Goal: Information Seeking & Learning: Learn about a topic

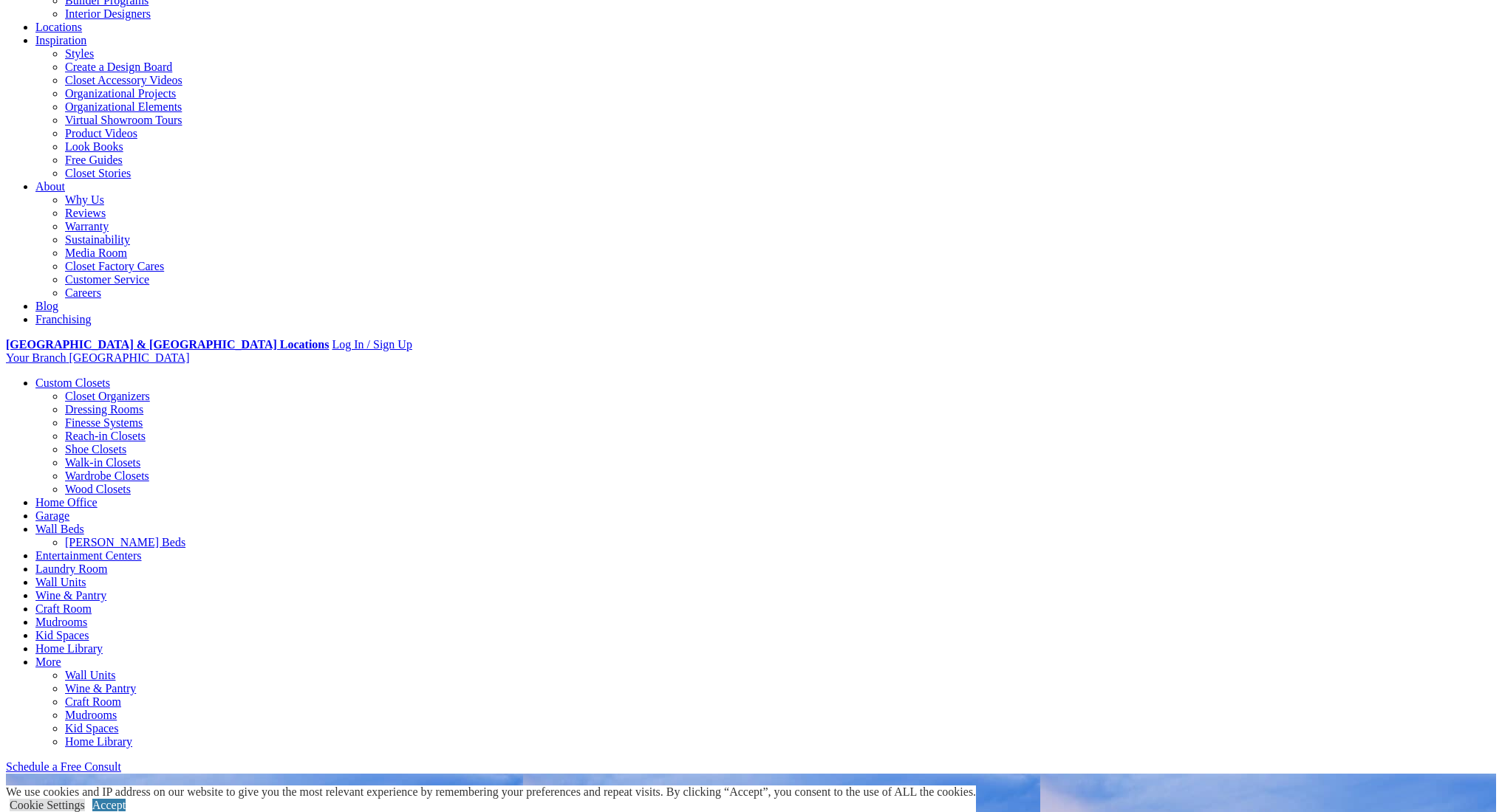
scroll to position [228, 0]
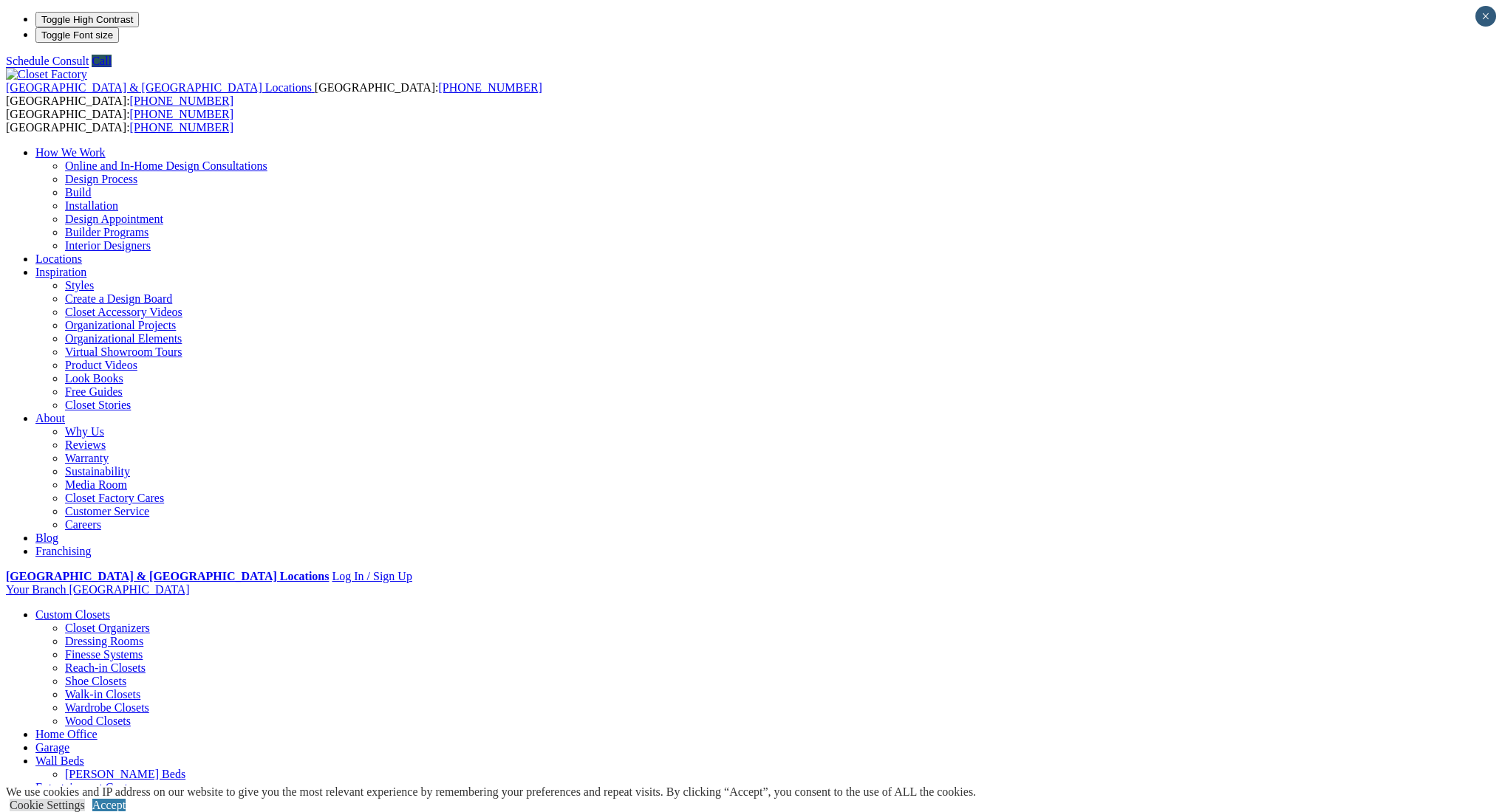
scroll to position [0, 0]
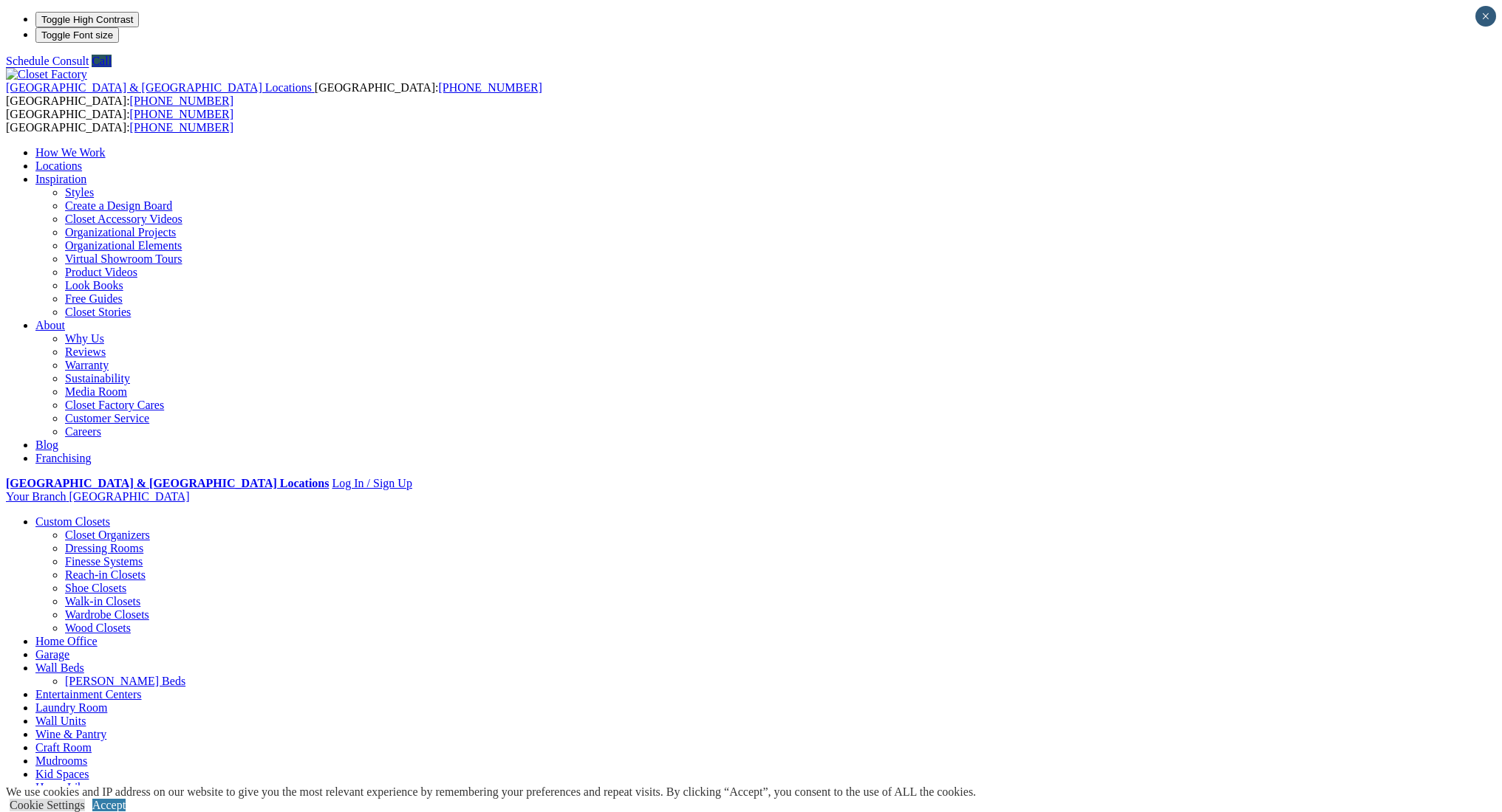
click at [106, 728] on link "Wine & Pantry" at bounding box center [71, 734] width 71 height 13
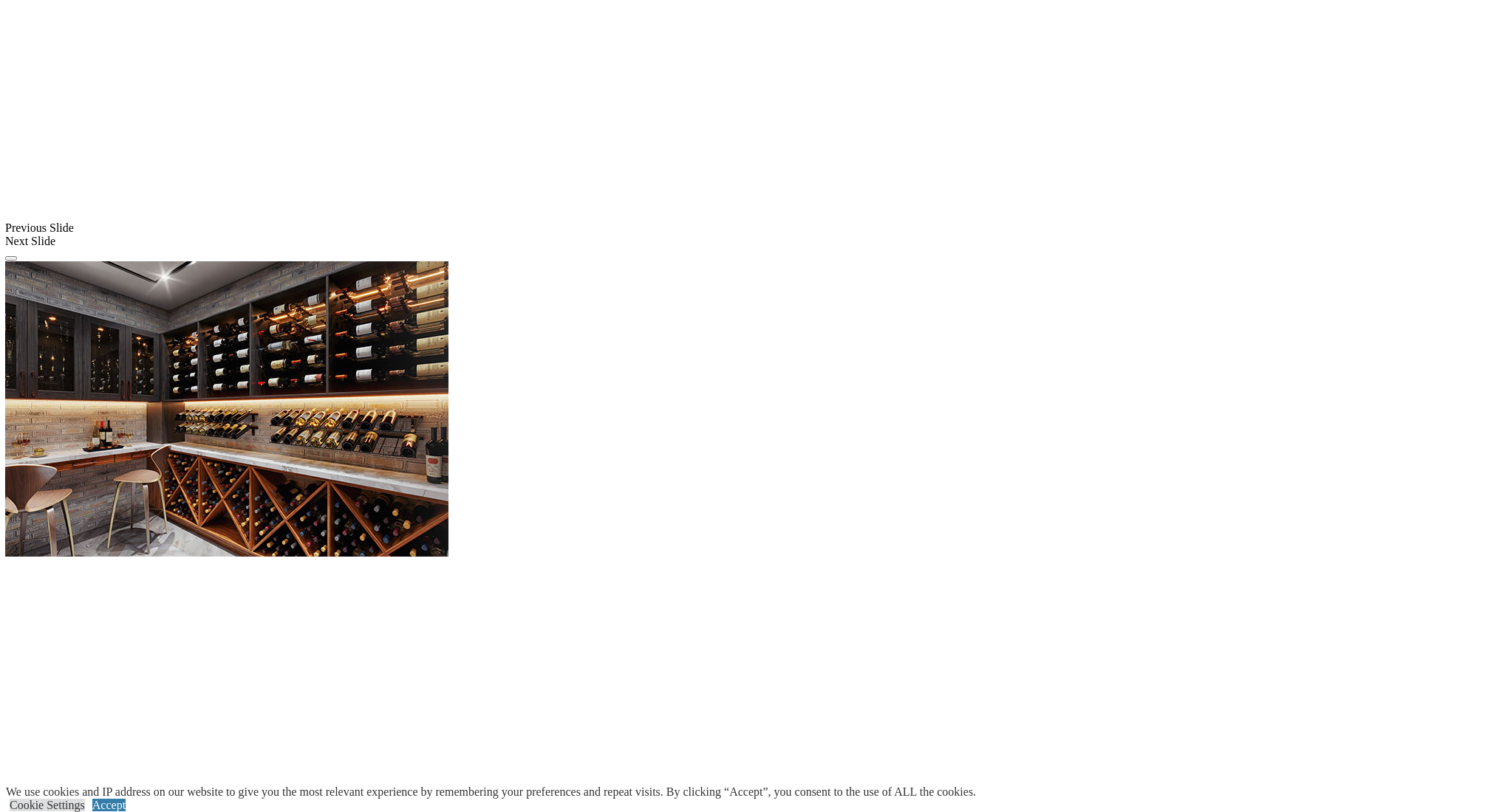
scroll to position [1126, 0]
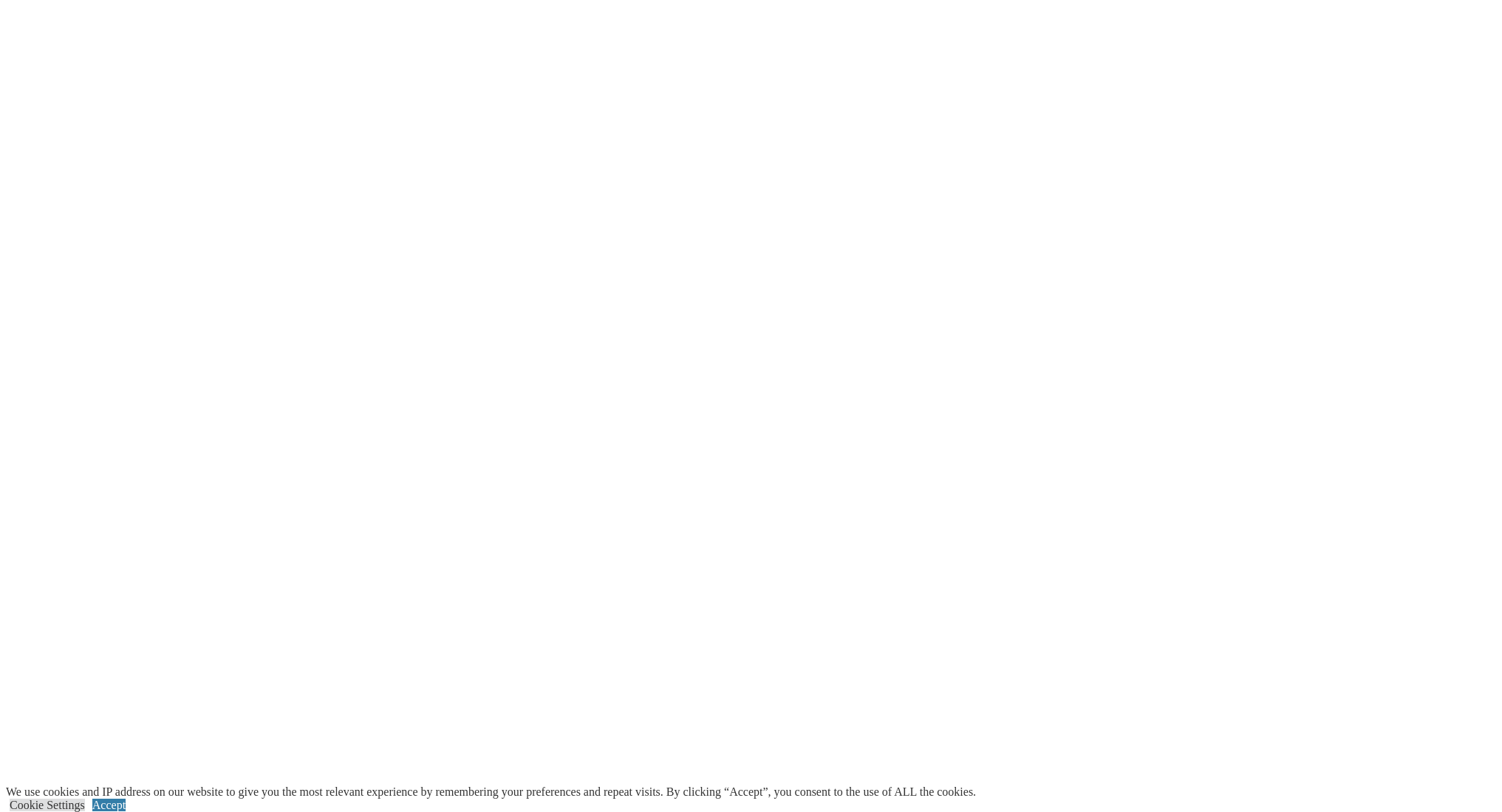
scroll to position [1902, 0]
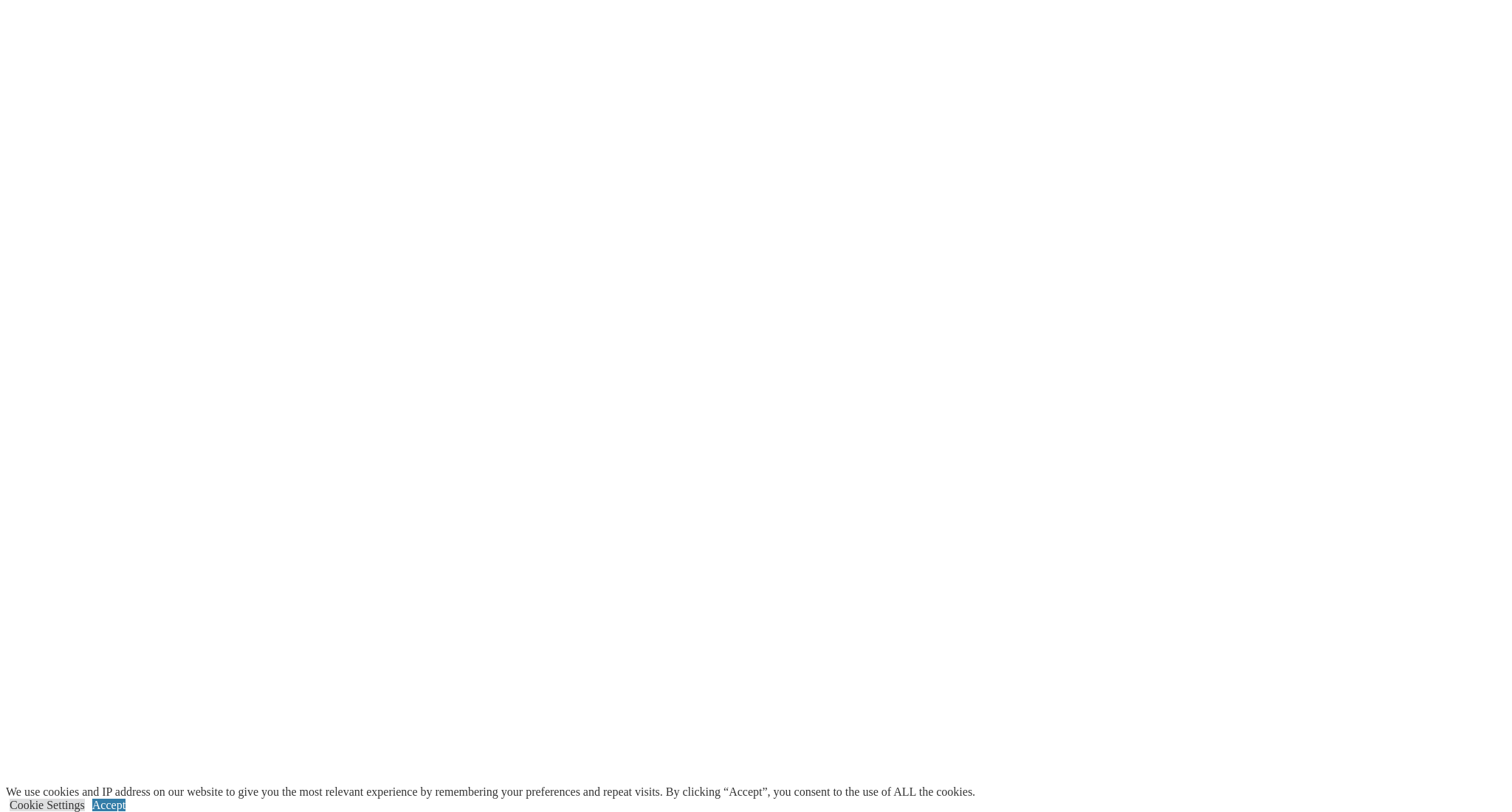
drag, startPoint x: 991, startPoint y: 37, endPoint x: 983, endPoint y: 46, distance: 12.0
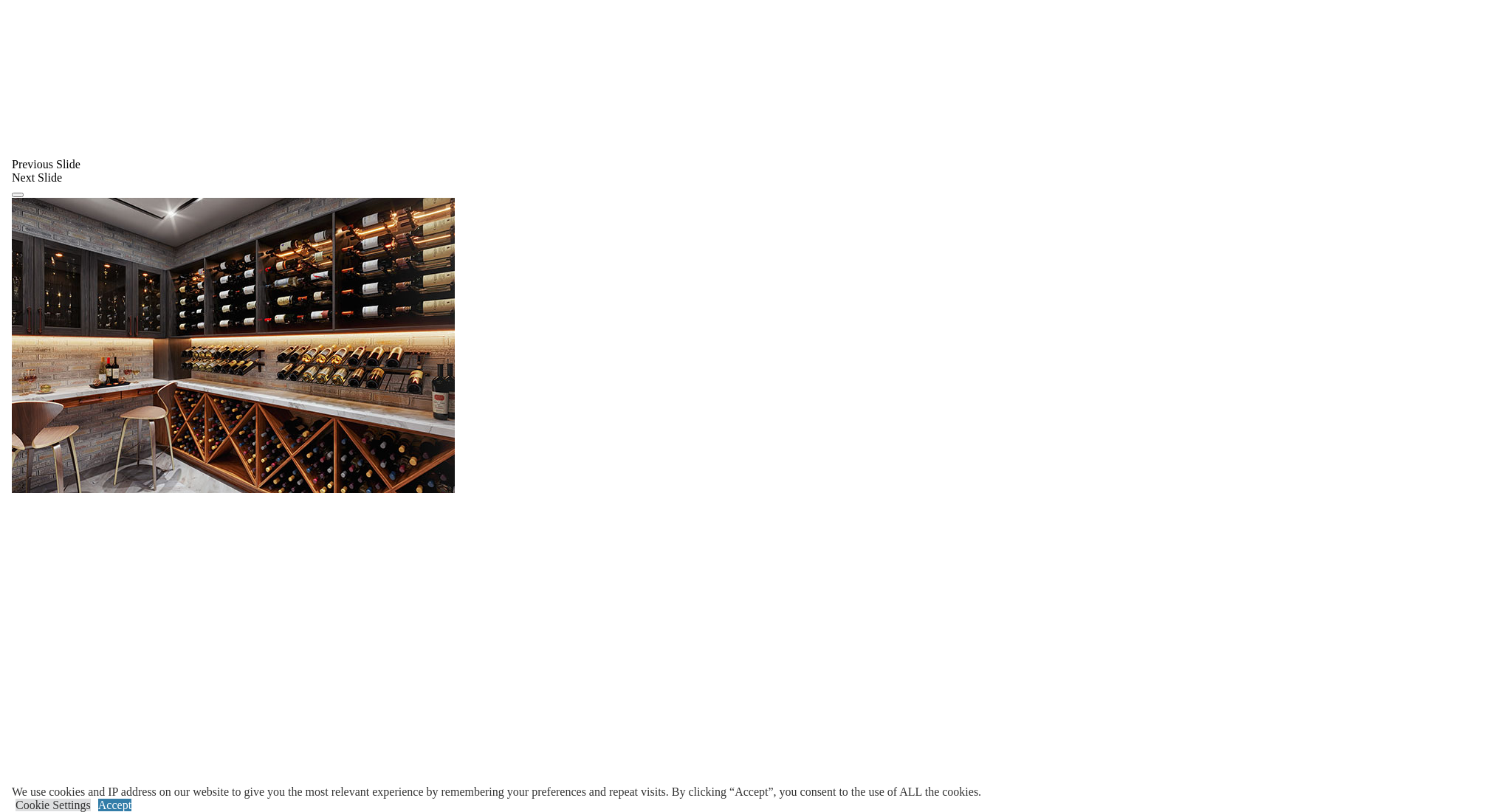
scroll to position [1191, 0]
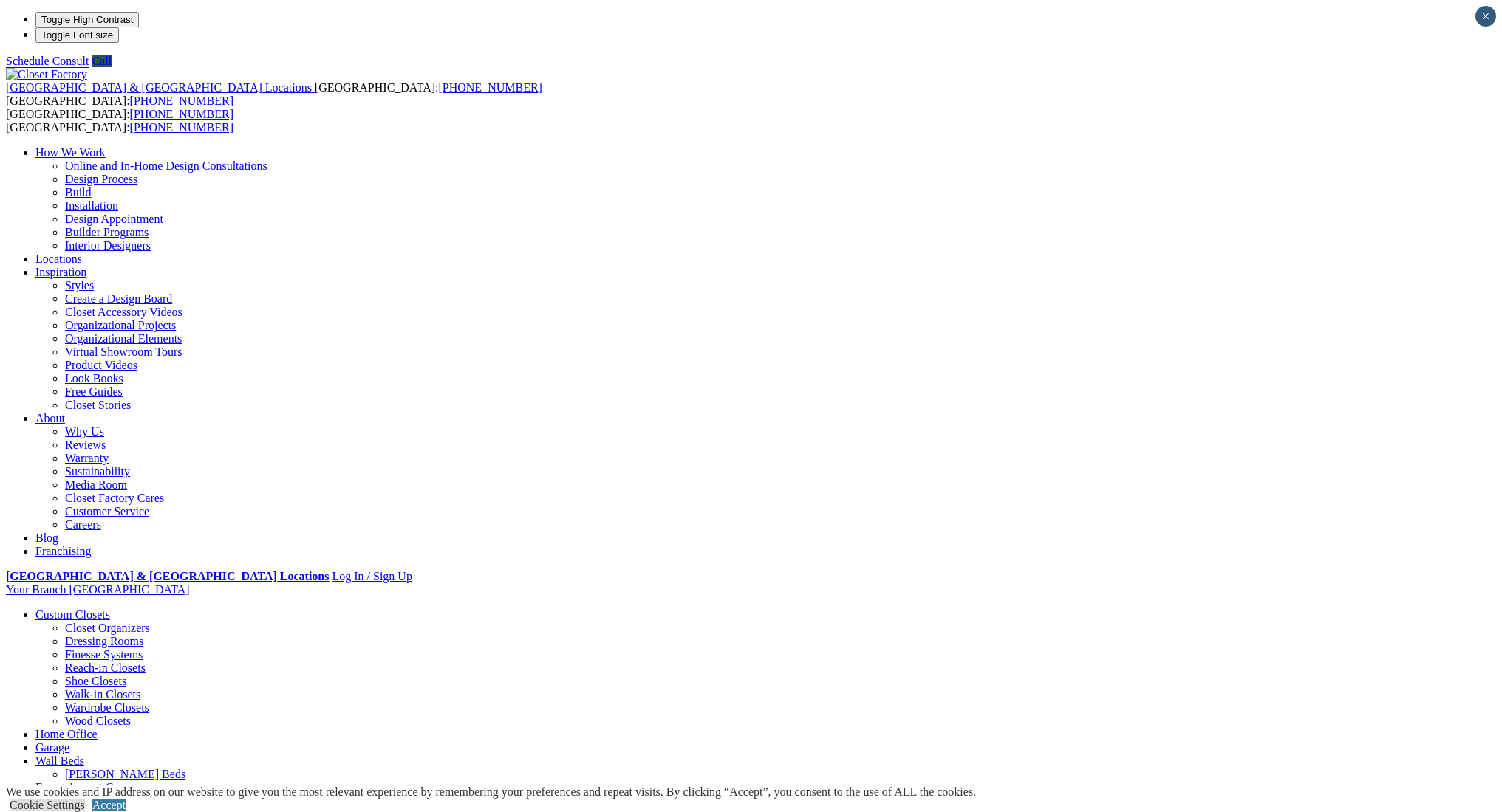
scroll to position [0, 0]
click at [172, 292] on link "Create a Design Board" at bounding box center [118, 298] width 107 height 13
